Goal: Information Seeking & Learning: Learn about a topic

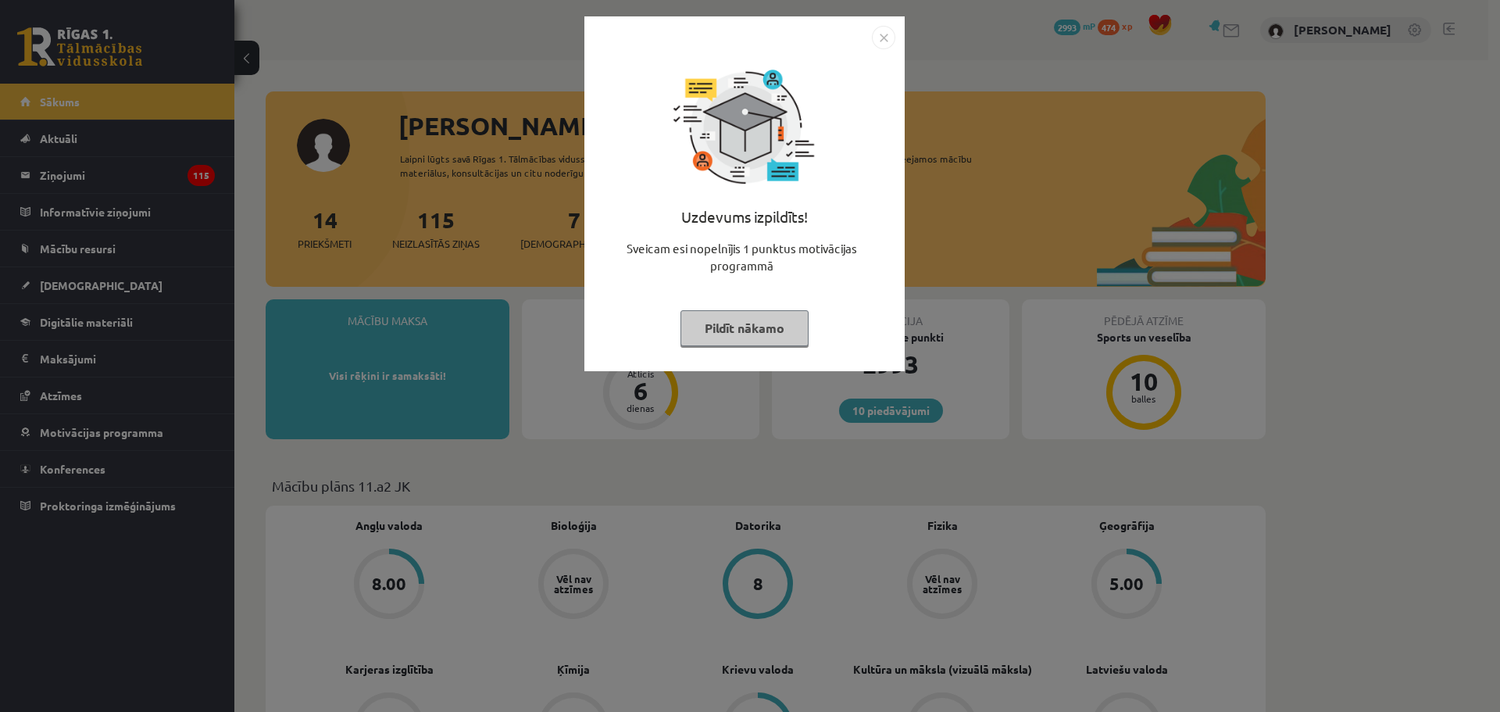
click at [894, 33] on img "Close" at bounding box center [883, 37] width 23 height 23
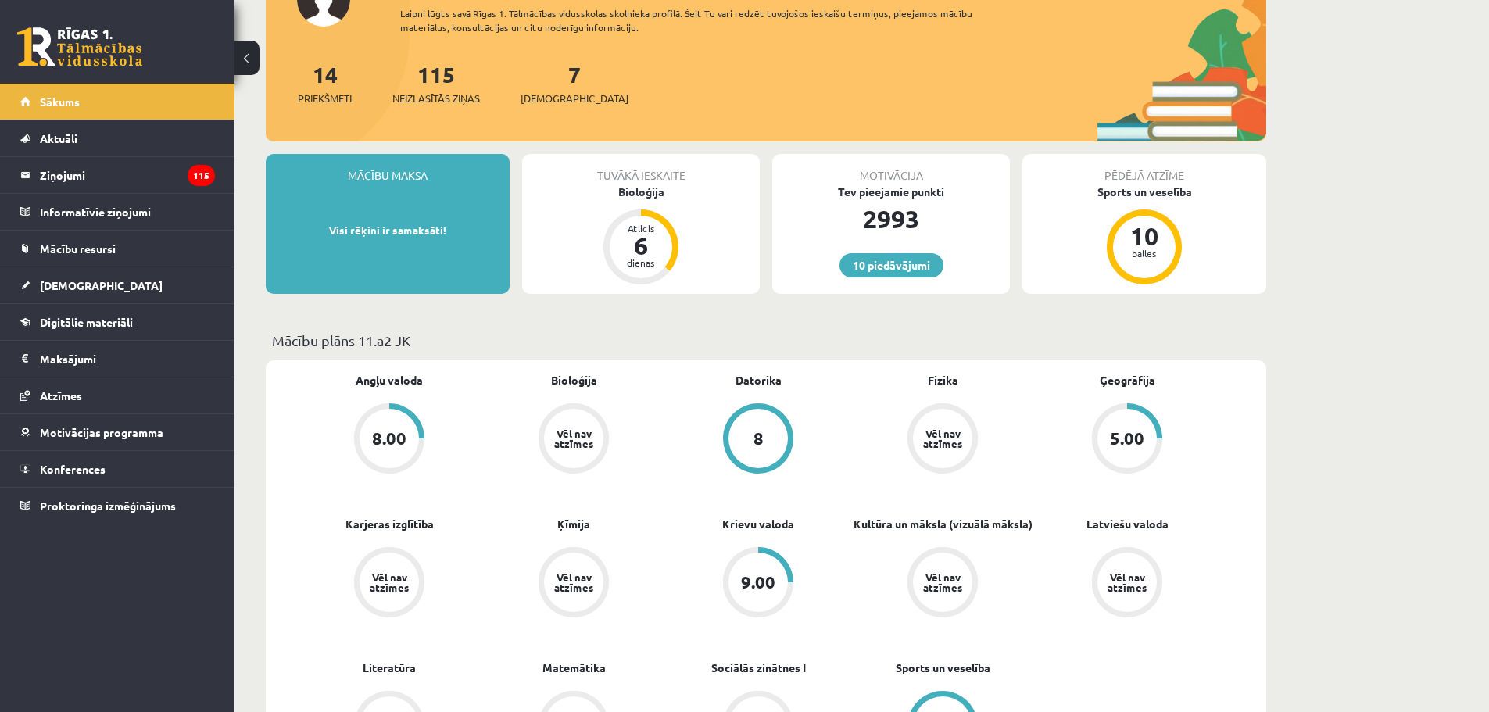
scroll to position [156, 0]
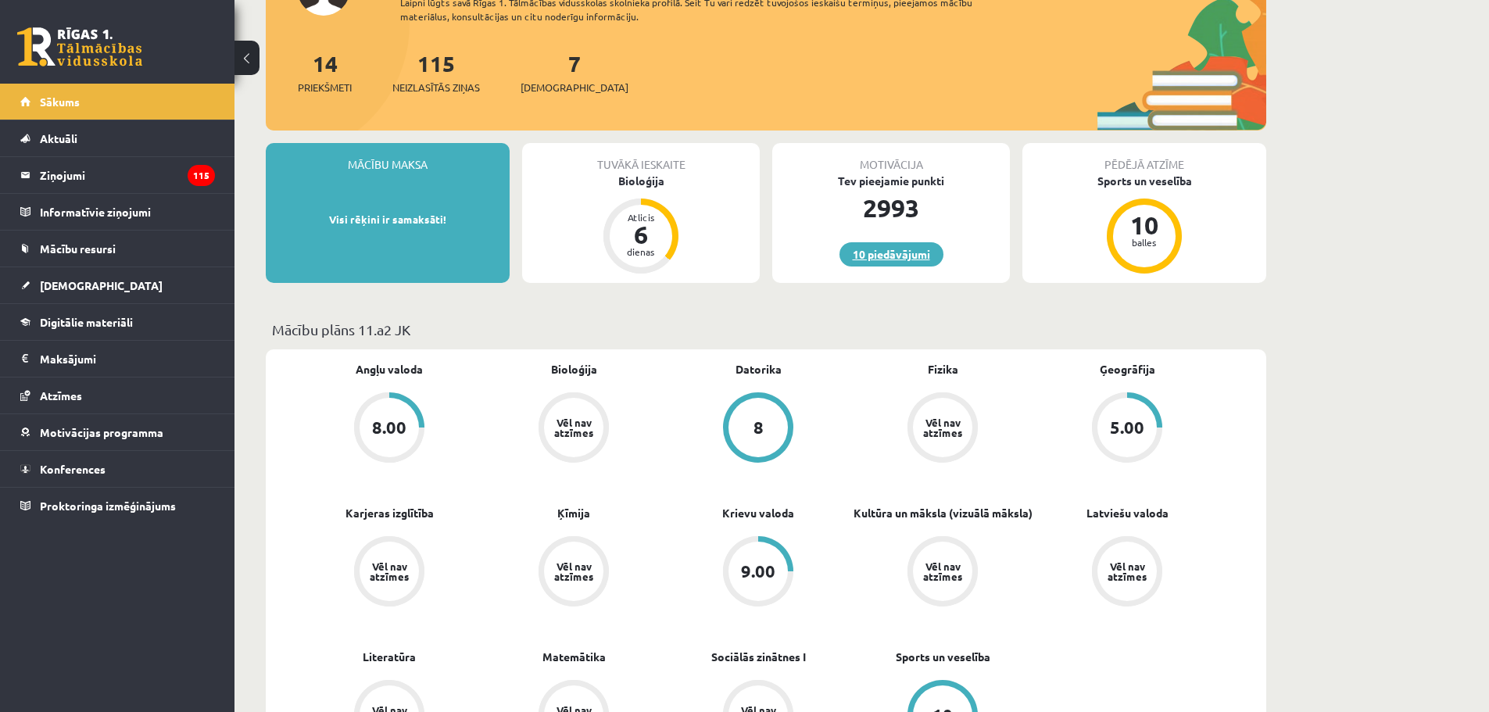
click at [876, 257] on link "10 piedāvājumi" at bounding box center [891, 254] width 104 height 24
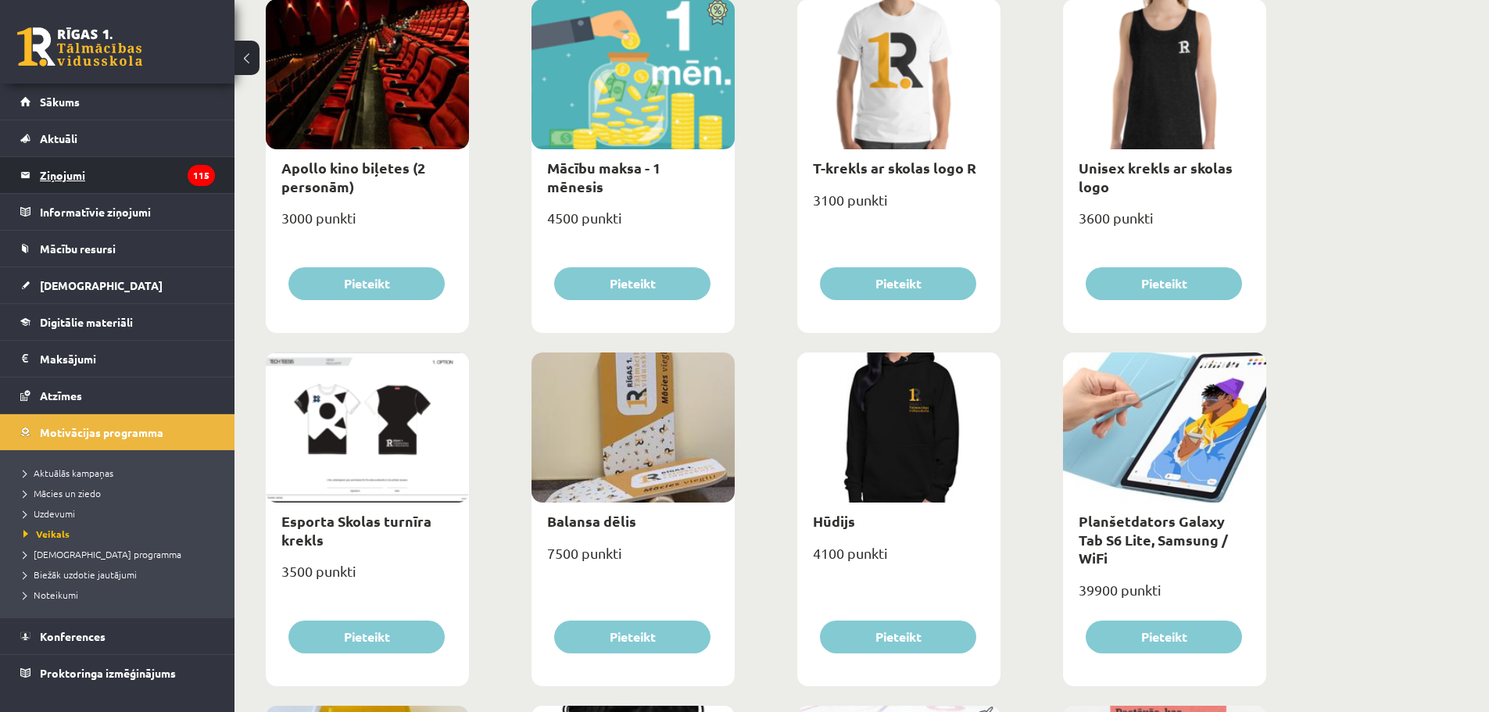
scroll to position [595, 0]
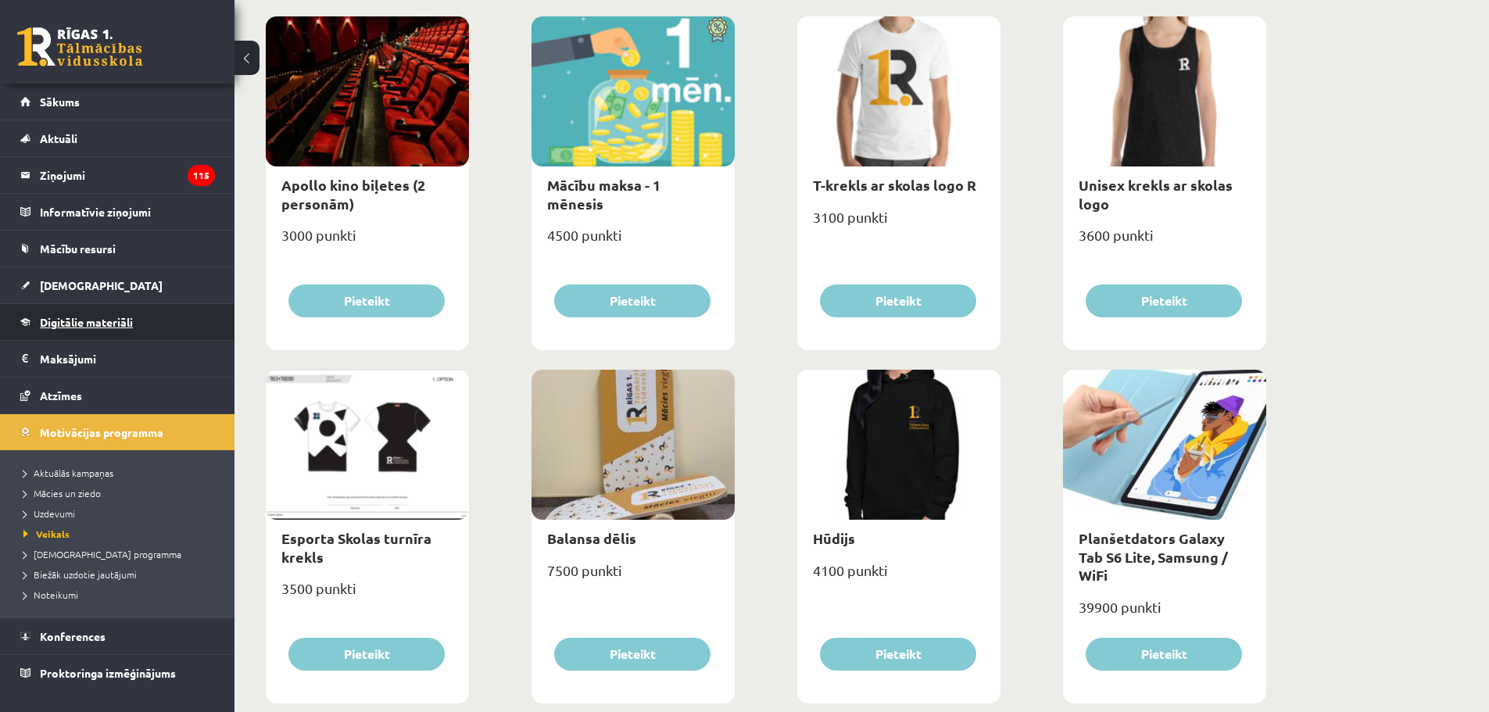
click at [98, 311] on link "Digitālie materiāli" at bounding box center [117, 322] width 195 height 36
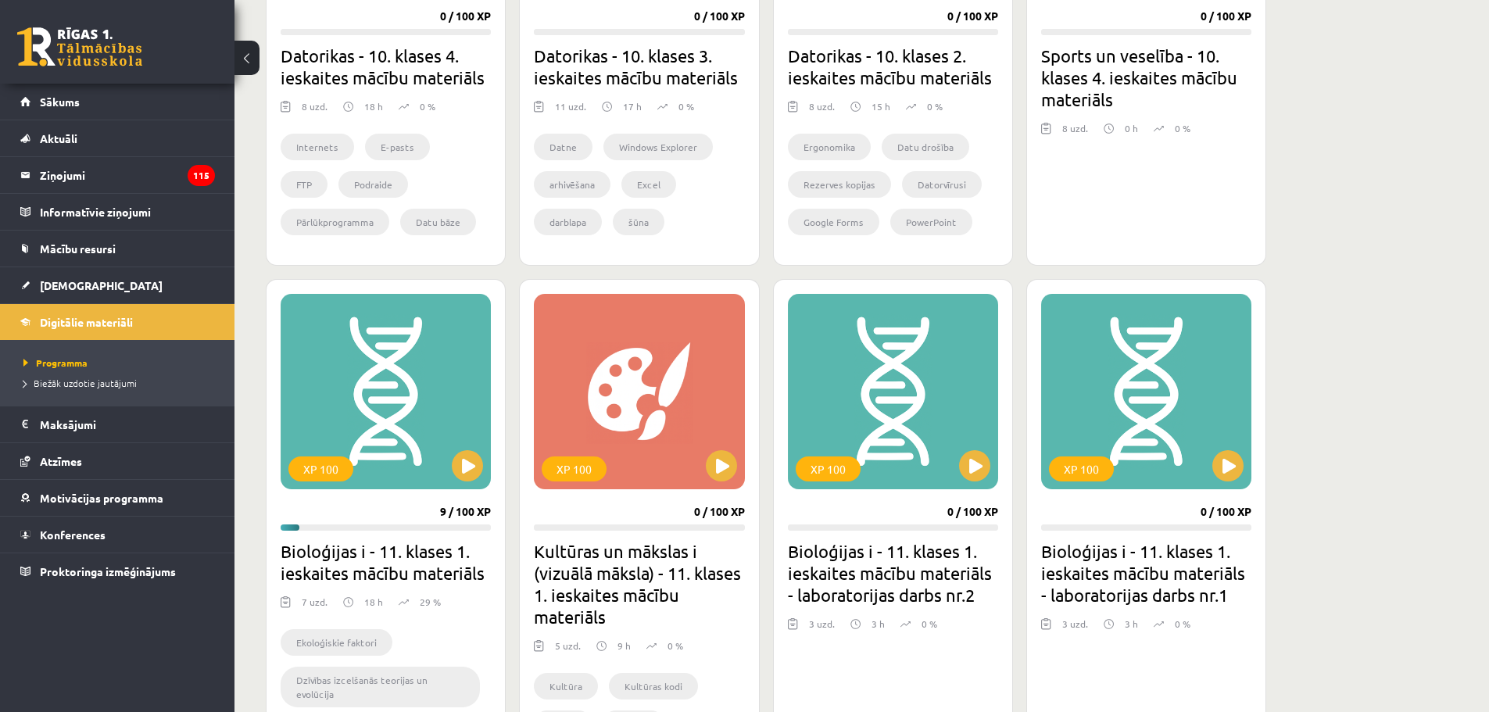
scroll to position [1220, 0]
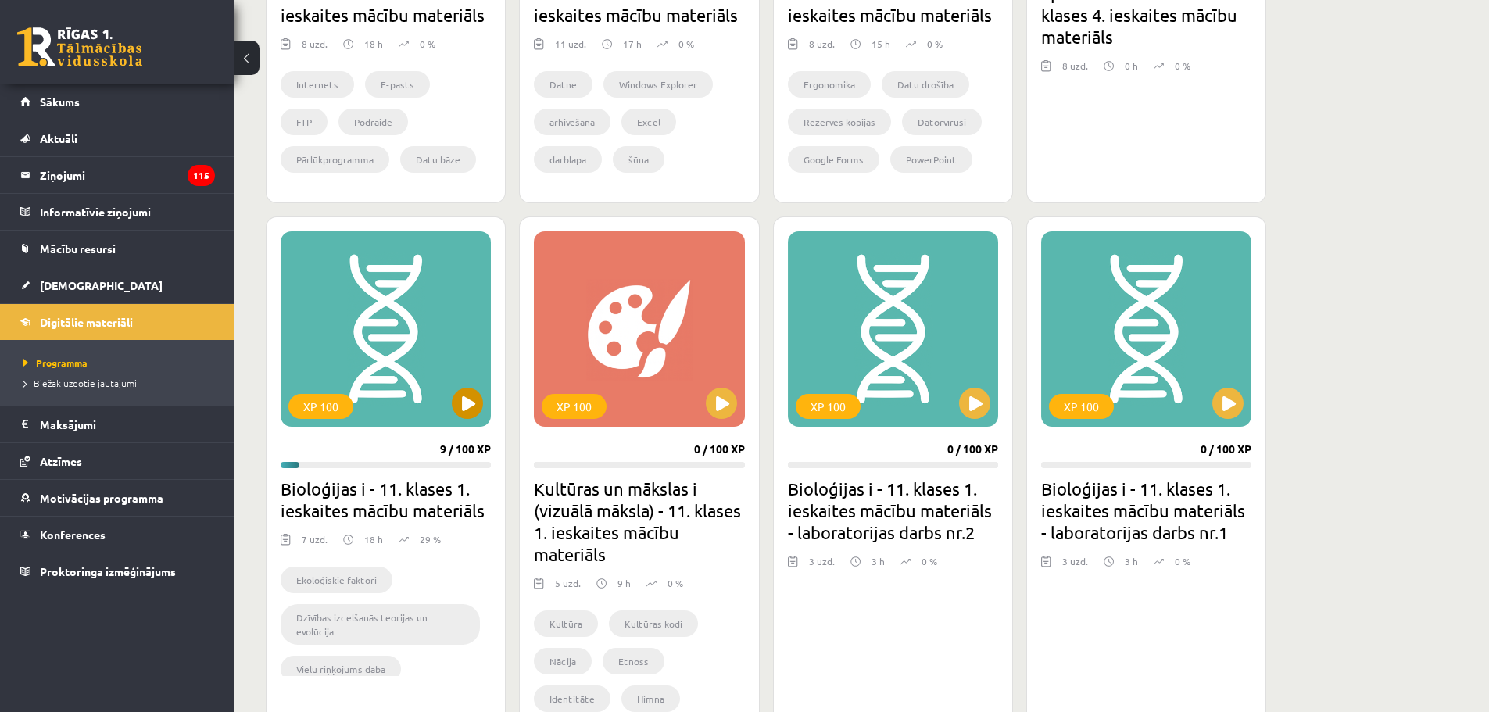
click at [365, 411] on div "XP 100" at bounding box center [386, 328] width 210 height 195
